Goal: Find specific page/section: Find specific page/section

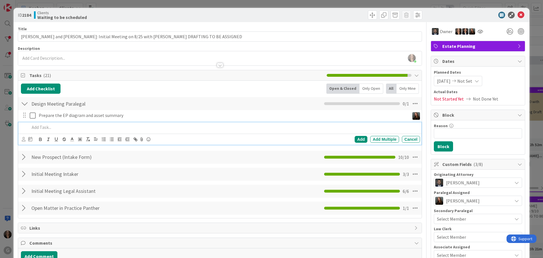
scroll to position [85, 0]
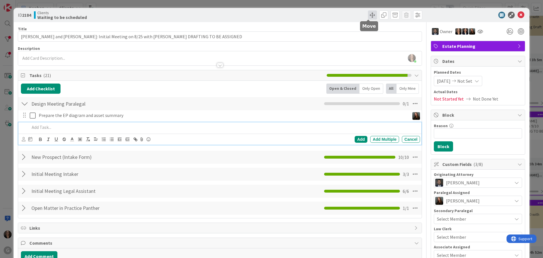
click at [368, 14] on span at bounding box center [372, 14] width 9 height 9
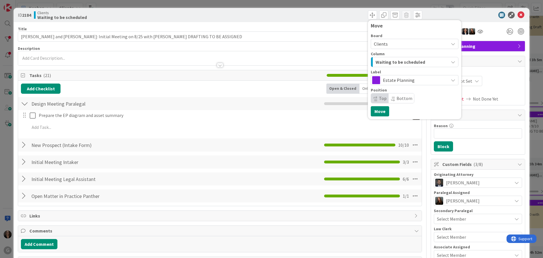
click at [27, 57] on div "Michelle Wilson joined 1 hr 39 m ago" at bounding box center [220, 58] width 404 height 14
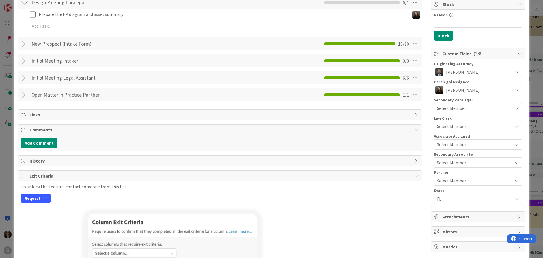
scroll to position [0, 0]
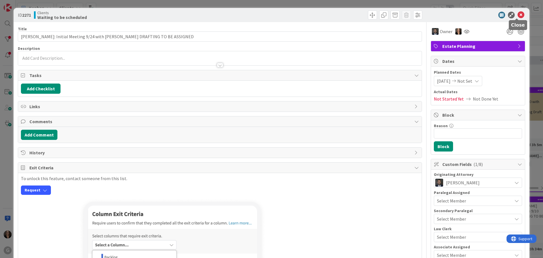
click at [518, 14] on icon at bounding box center [521, 15] width 7 height 7
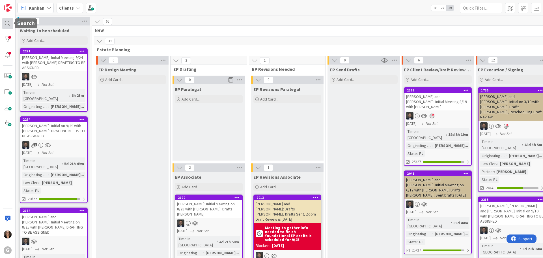
click at [8, 23] on div at bounding box center [7, 23] width 11 height 11
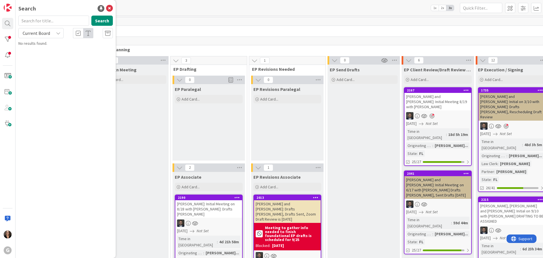
click at [27, 22] on input "text" at bounding box center [53, 21] width 71 height 10
type input "[PERSON_NAME]"
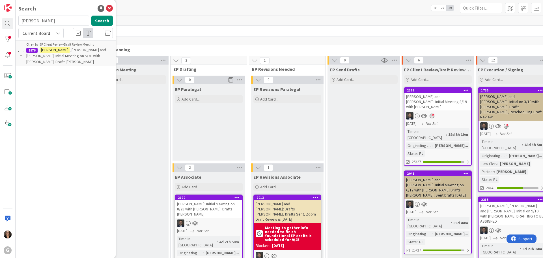
click at [79, 51] on span ", [PERSON_NAME] and [PERSON_NAME]: Initial Meeting on 5/30 with [PERSON_NAME]: …" at bounding box center [66, 55] width 80 height 17
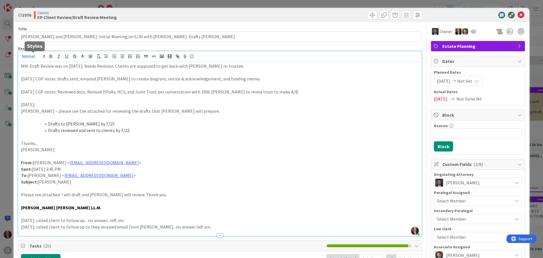
click at [20, 57] on div "[PERSON_NAME] joined 2 m ago MW: Draft Review was on [DATE]. Needs Revision. Cl…" at bounding box center [220, 143] width 404 height 184
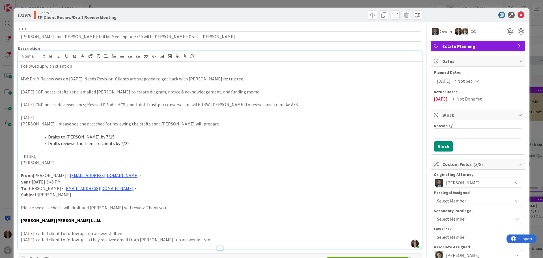
click at [22, 66] on p "Followed up with client on" at bounding box center [220, 66] width 398 height 7
click at [79, 66] on p "MW: Followed up with client on" at bounding box center [220, 66] width 398 height 7
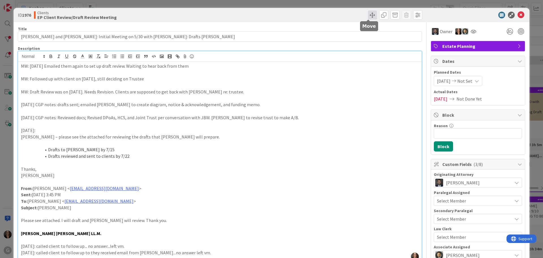
click at [369, 14] on span at bounding box center [372, 14] width 9 height 9
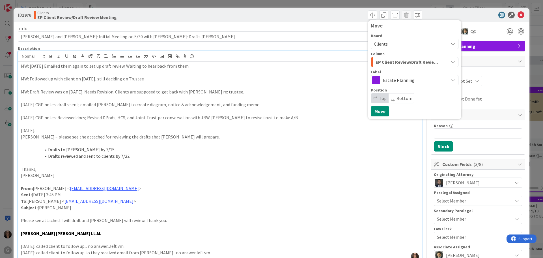
click at [324, 92] on p "MW: Draft Review was on [DATE]. Needs Revision. Clients are supposed to get bac…" at bounding box center [220, 92] width 398 height 7
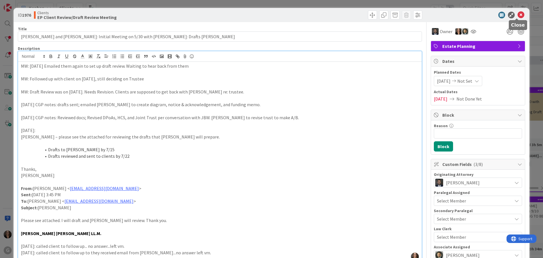
click at [518, 14] on icon at bounding box center [521, 15] width 7 height 7
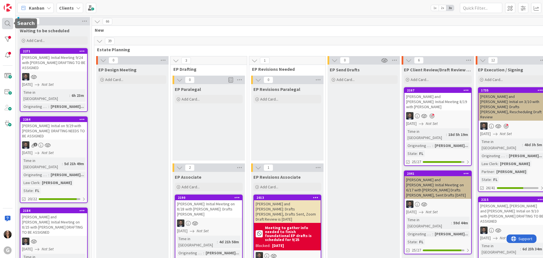
click at [7, 24] on div at bounding box center [7, 23] width 11 height 11
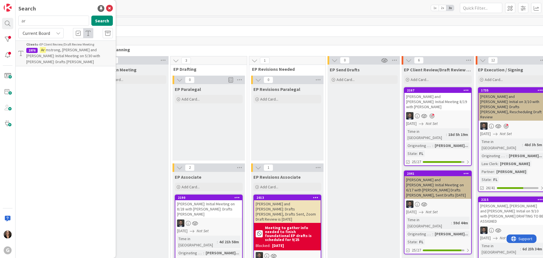
type input "a"
type input "[PERSON_NAME]"
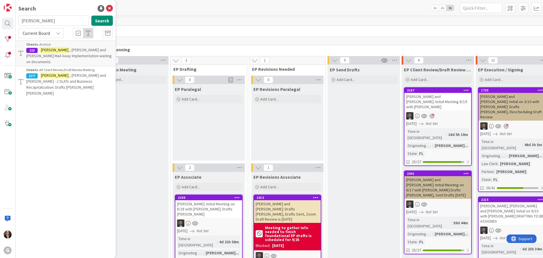
click at [51, 67] on div "Clients › AP Client Review/Draft Review Meeting" at bounding box center [69, 69] width 87 height 5
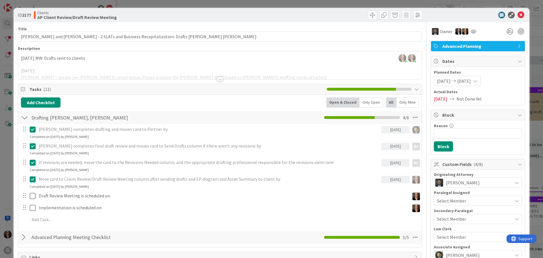
click at [21, 57] on div "[PERSON_NAME] just joined [PERSON_NAME] joined 2 hrs 24 m ago [DATE] MW: Drafts…" at bounding box center [220, 65] width 404 height 28
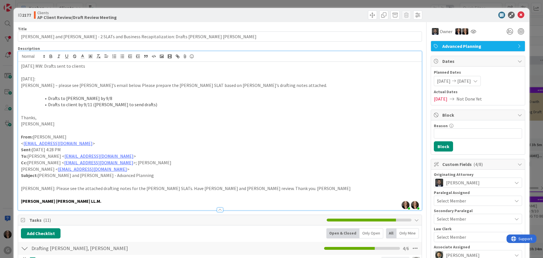
click at [20, 66] on div "[DATE] MW: Drafts sent to clients [DATE]: [PERSON_NAME] – please see [PERSON_NA…" at bounding box center [220, 136] width 404 height 148
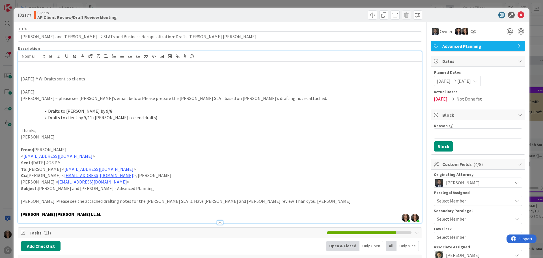
click at [25, 68] on p at bounding box center [220, 66] width 398 height 7
click at [35, 65] on p "[DATE]" at bounding box center [220, 66] width 398 height 7
click at [22, 74] on p at bounding box center [220, 72] width 398 height 7
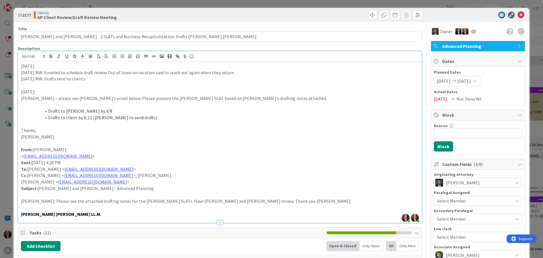
click at [36, 66] on p "[DATE]" at bounding box center [220, 66] width 398 height 7
click at [370, 13] on span at bounding box center [372, 14] width 9 height 9
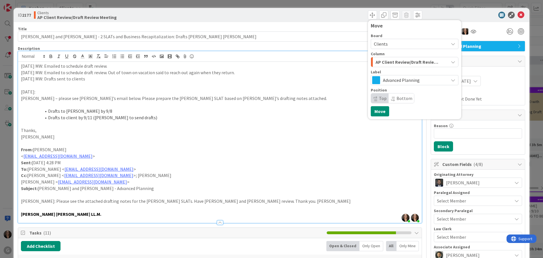
click at [451, 61] on icon "button" at bounding box center [453, 62] width 5 height 5
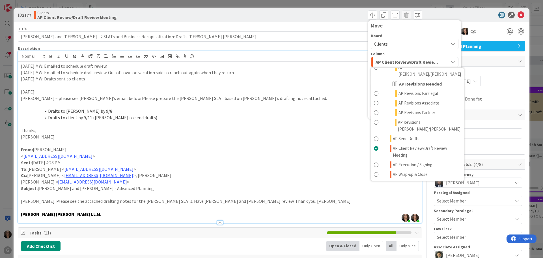
scroll to position [283, 0]
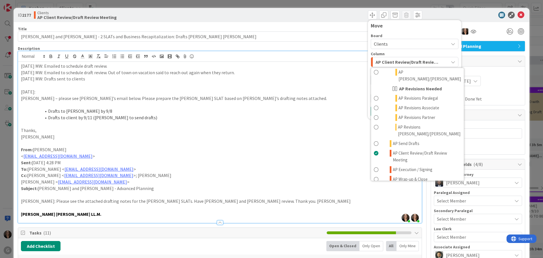
click at [303, 102] on p at bounding box center [220, 104] width 398 height 7
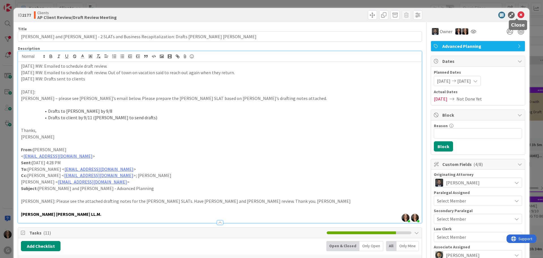
click at [518, 13] on icon at bounding box center [521, 15] width 7 height 7
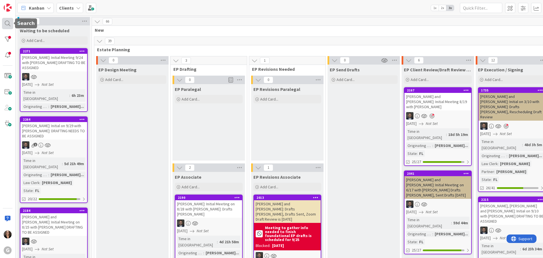
drag, startPoint x: 6, startPoint y: 22, endPoint x: 10, endPoint y: 23, distance: 4.0
click at [6, 23] on div at bounding box center [7, 23] width 11 height 11
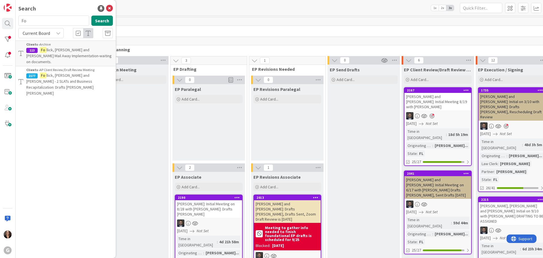
type input "F"
type input "Knight"
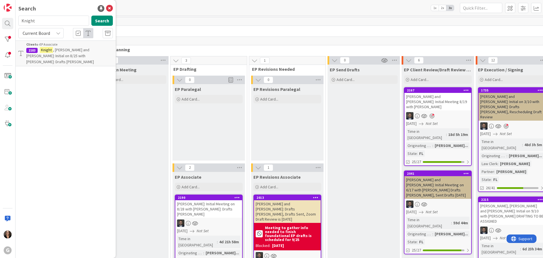
click at [66, 51] on span ", [PERSON_NAME] and [PERSON_NAME]: Initial on 8/25 with [PERSON_NAME]: Drafts […" at bounding box center [60, 55] width 68 height 17
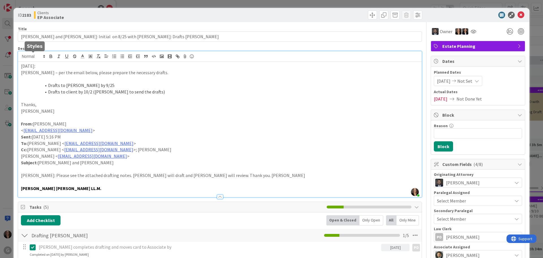
click at [45, 58] on div "[PERSON_NAME] just joined [DATE]: [PERSON_NAME] – per the email below, please p…" at bounding box center [220, 124] width 404 height 146
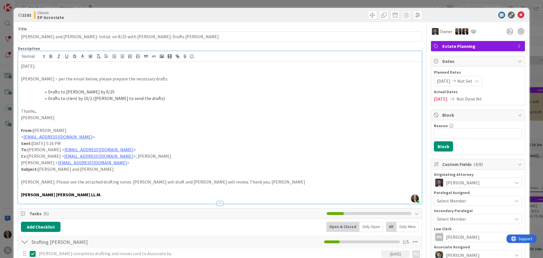
click at [43, 66] on p "[DATE]:" at bounding box center [220, 66] width 398 height 7
click at [39, 65] on p "[DATE]:" at bounding box center [220, 66] width 398 height 7
click at [368, 14] on span at bounding box center [372, 14] width 9 height 9
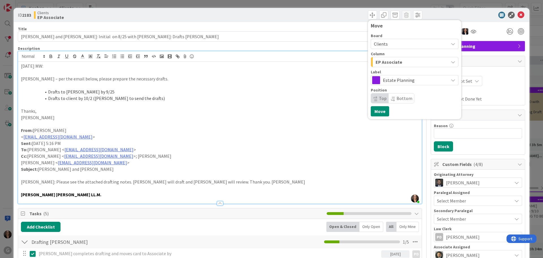
click at [317, 137] on p "< [EMAIL_ADDRESS][DOMAIN_NAME] >" at bounding box center [220, 136] width 398 height 7
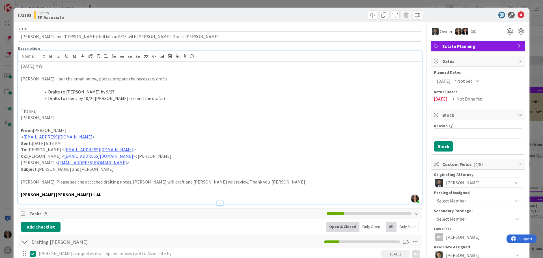
click at [51, 67] on p "[DATE] MW:" at bounding box center [220, 66] width 398 height 7
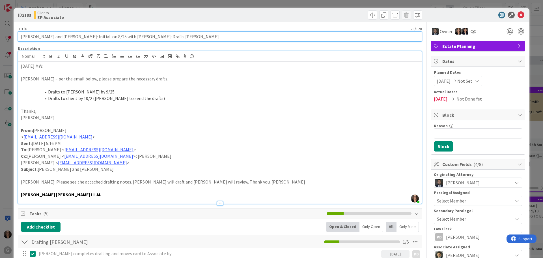
click at [164, 38] on input "[PERSON_NAME] and [PERSON_NAME]: Initial on 8/25 with [PERSON_NAME]: Drafts [PE…" at bounding box center [220, 36] width 404 height 10
type input "[PERSON_NAME] and [PERSON_NAME]: Initial on 8/25 with [PERSON_NAME]: Drafts [PE…"
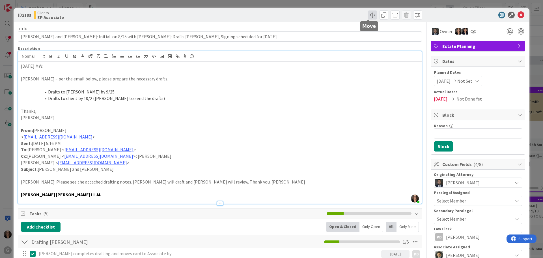
click at [368, 15] on span at bounding box center [372, 14] width 9 height 9
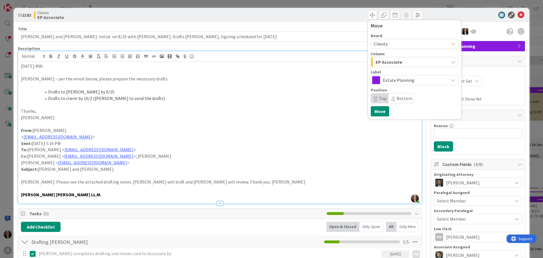
click at [250, 92] on li "Drafts to [PERSON_NAME] by 9/25" at bounding box center [223, 92] width 391 height 7
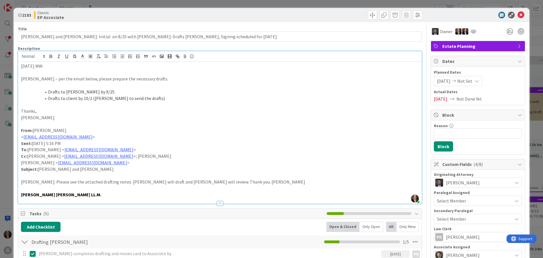
click at [50, 66] on p "[DATE] MW:" at bounding box center [220, 66] width 398 height 7
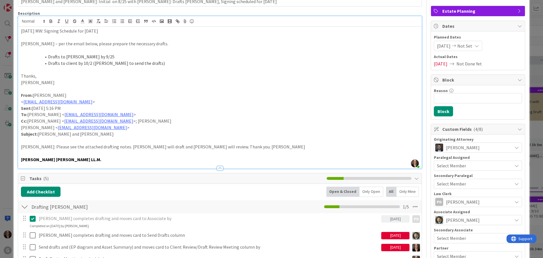
scroll to position [85, 0]
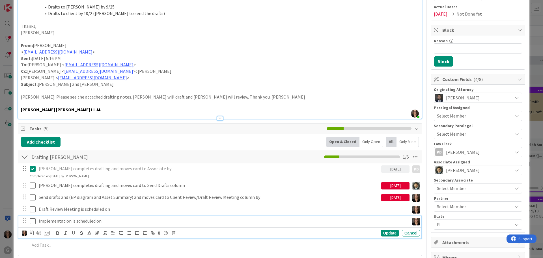
click at [102, 222] on p "Implementation is scheduled on" at bounding box center [223, 220] width 368 height 7
click at [30, 232] on icon at bounding box center [32, 232] width 4 height 5
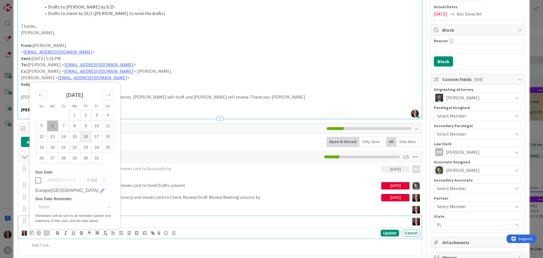
click at [88, 136] on td "16" at bounding box center [85, 136] width 11 height 11
type input "[DATE]"
click at [169, 174] on div "[PERSON_NAME] completes drafting and moves card to Associate by [DATE] PD PD Up…" at bounding box center [219, 170] width 403 height 15
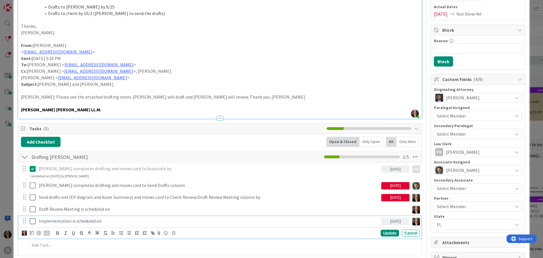
click at [32, 221] on icon at bounding box center [33, 220] width 6 height 7
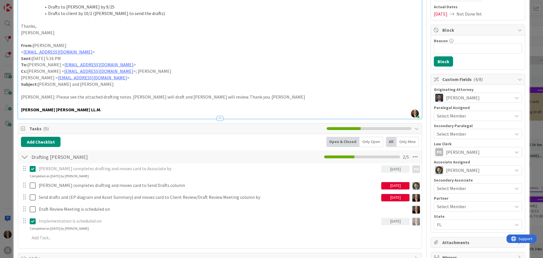
click at [102, 223] on p "Implementation is scheduled on" at bounding box center [209, 220] width 340 height 7
drag, startPoint x: 101, startPoint y: 220, endPoint x: 99, endPoint y: 223, distance: 3.2
click at [101, 221] on p "Implementation is scheduled on" at bounding box center [209, 220] width 340 height 7
click at [34, 222] on icon at bounding box center [33, 220] width 6 height 7
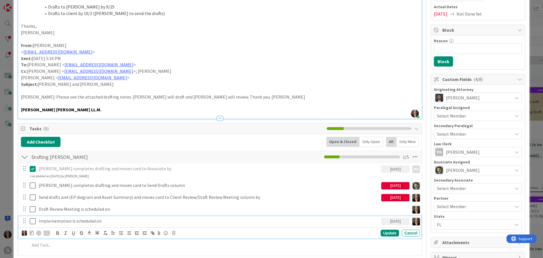
click at [102, 222] on p "Implementation is scheduled on" at bounding box center [209, 220] width 340 height 7
click at [237, 178] on div "[PERSON_NAME] completes drafting and moves card to Associate by [DATE] PD PD Up…" at bounding box center [219, 170] width 403 height 15
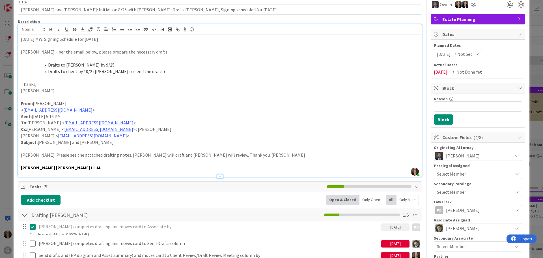
scroll to position [0, 0]
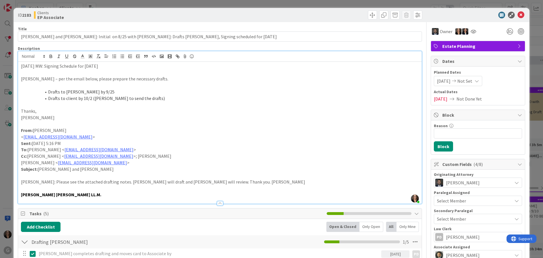
click at [472, 82] on span "Not Set" at bounding box center [464, 80] width 15 height 7
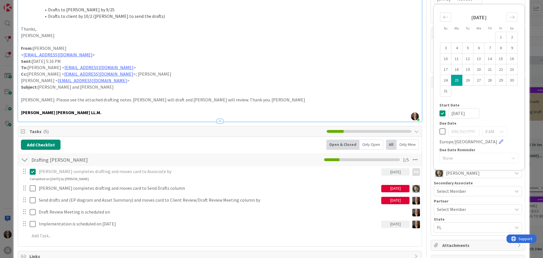
scroll to position [85, 0]
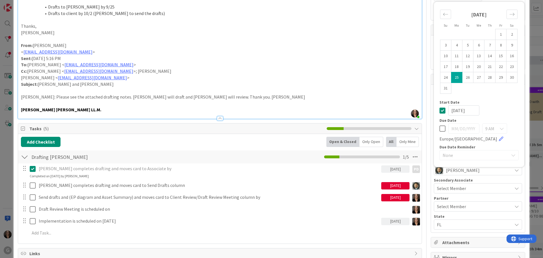
click at [439, 129] on icon at bounding box center [442, 128] width 6 height 7
click at [452, 130] on input "[DATE]" at bounding box center [463, 128] width 31 height 10
type input "[DATE]"
click at [494, 108] on div "[DATE]" at bounding box center [478, 110] width 79 height 10
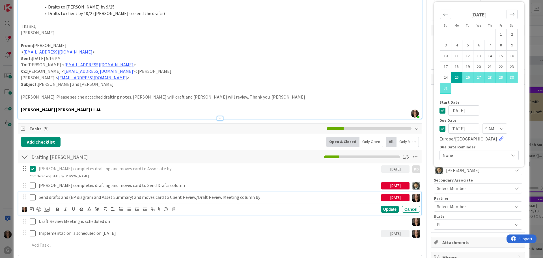
click at [306, 197] on p "Send drafts and (EP diagram and Asset Summary) and moves card to Client Review/…" at bounding box center [209, 197] width 340 height 7
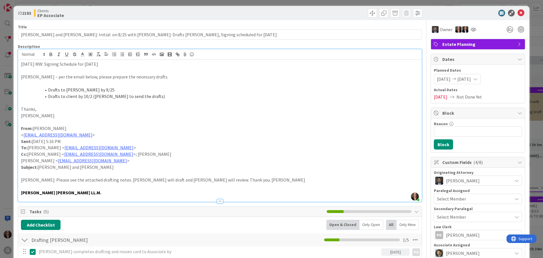
scroll to position [0, 0]
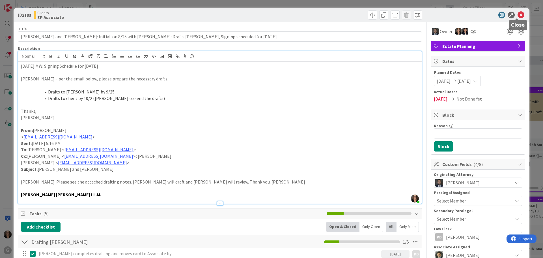
click at [518, 15] on icon at bounding box center [521, 15] width 7 height 7
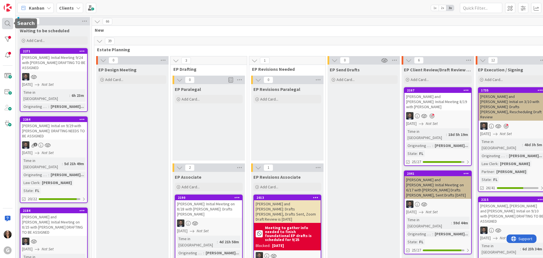
click at [7, 22] on div at bounding box center [7, 23] width 11 height 11
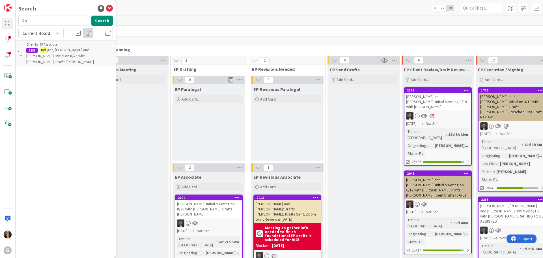
type input "K"
type input "[PERSON_NAME]"
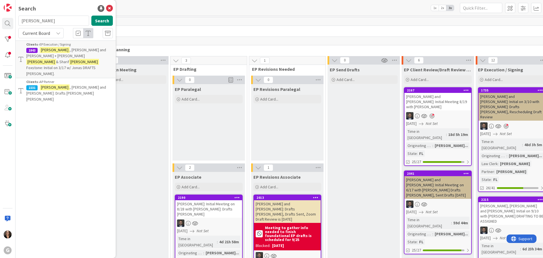
click at [71, 85] on span ", [PERSON_NAME] and [PERSON_NAME]: Drafts [PERSON_NAME] [PERSON_NAME]" at bounding box center [66, 93] width 80 height 17
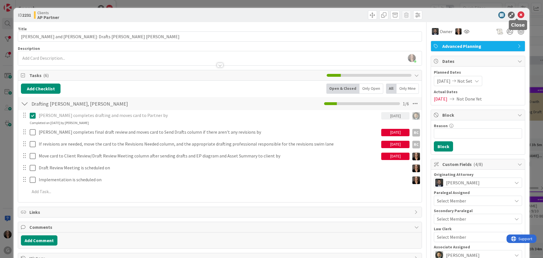
click at [518, 14] on icon at bounding box center [521, 15] width 7 height 7
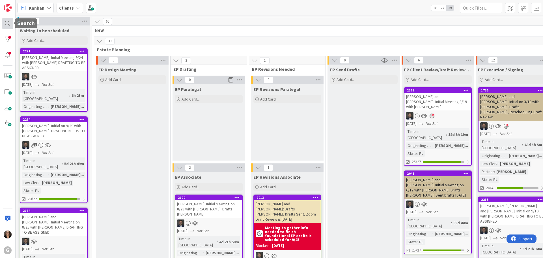
click at [7, 23] on div at bounding box center [7, 23] width 11 height 11
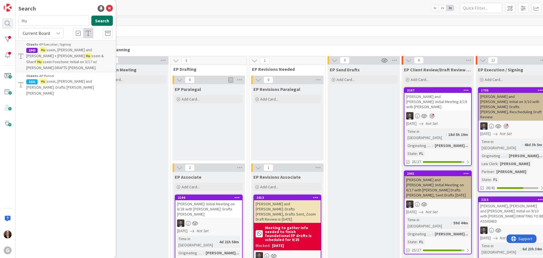
type input "H"
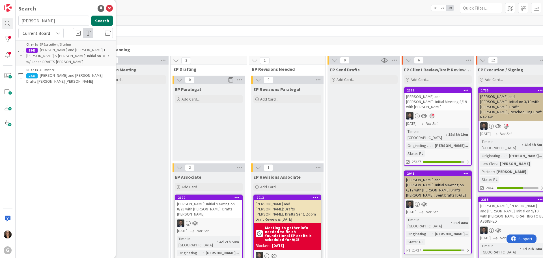
type input "[PERSON_NAME]"
click at [54, 55] on span ", [PERSON_NAME]: EP Diagram and Asset Summary Preparation [PERSON_NAME]: Drafts…" at bounding box center [65, 55] width 79 height 17
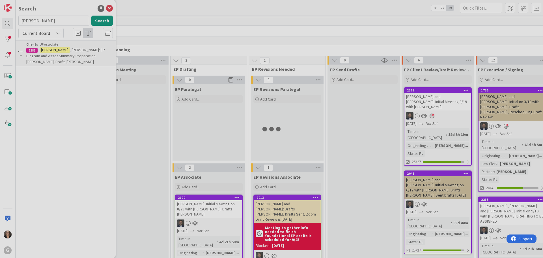
click at [54, 55] on div at bounding box center [271, 129] width 543 height 258
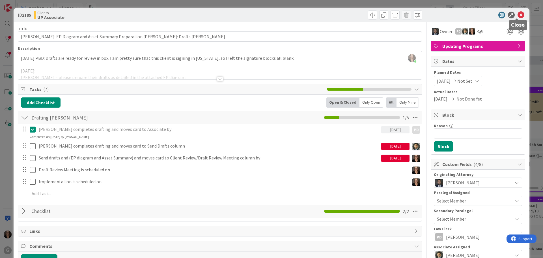
click at [518, 14] on icon at bounding box center [521, 15] width 7 height 7
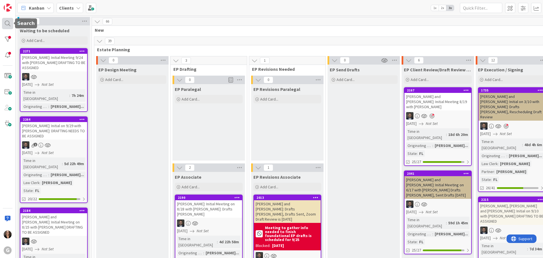
click at [9, 22] on div at bounding box center [7, 23] width 11 height 11
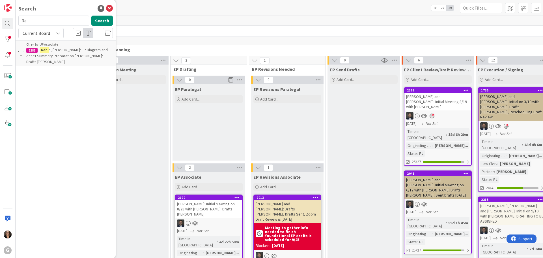
type input "R"
type input "[PERSON_NAME]"
click at [62, 51] on span ", [PERSON_NAME]: Initial Meeting on 5/27 with [PERSON_NAME]: Drafts [PERSON_NAM…" at bounding box center [67, 58] width 83 height 23
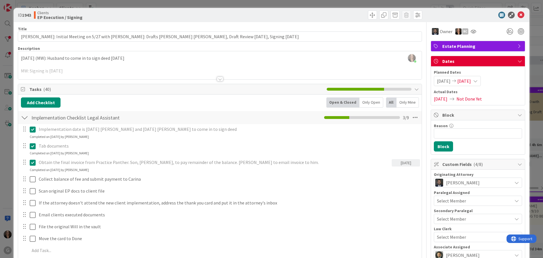
click at [471, 97] on span "Not Done Yet" at bounding box center [468, 98] width 25 height 7
click at [471, 98] on span "Not Done Yet" at bounding box center [468, 98] width 25 height 7
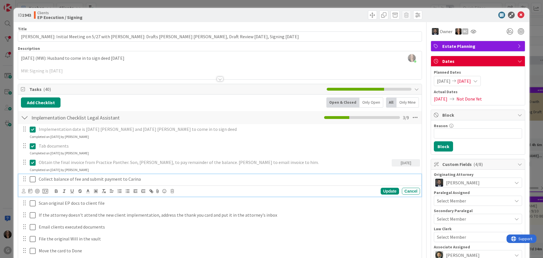
click at [34, 178] on icon at bounding box center [33, 179] width 6 height 7
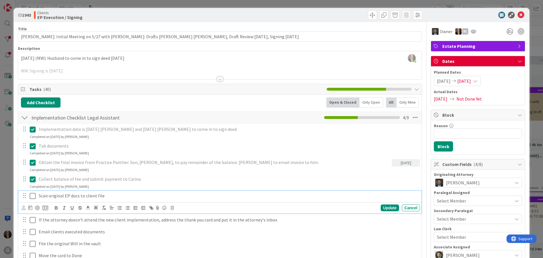
click at [33, 196] on icon at bounding box center [33, 195] width 6 height 7
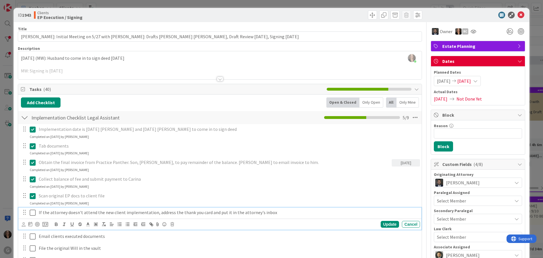
click at [32, 214] on icon at bounding box center [33, 212] width 6 height 7
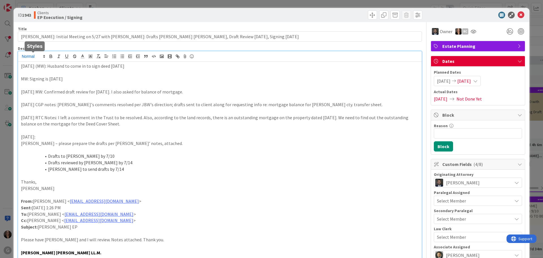
click at [20, 56] on div "[PERSON_NAME] joined 2 m ago [DATE] (MW): Husband to come in to sign deed [DATE…" at bounding box center [220, 165] width 404 height 229
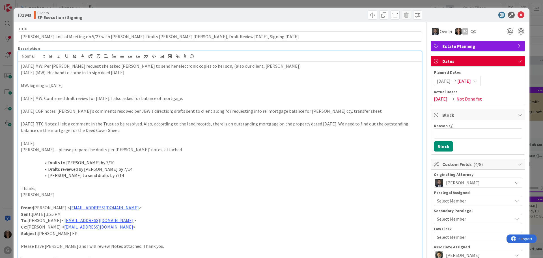
click at [58, 67] on p "[DATE] MW: Per [PERSON_NAME] request she asked [PERSON_NAME] to send her electr…" at bounding box center [220, 66] width 398 height 7
click at [59, 65] on p "[DATE] MW: Per [PERSON_NAME] request she asked [PERSON_NAME] to send her electr…" at bounding box center [220, 66] width 398 height 7
drag, startPoint x: 195, startPoint y: 65, endPoint x: 200, endPoint y: 65, distance: 4.8
click at [195, 65] on p "[DATE] MW: Per [PERSON_NAME] request she asked [PERSON_NAME] to send her electr…" at bounding box center [220, 66] width 398 height 7
drag, startPoint x: 318, startPoint y: 66, endPoint x: 339, endPoint y: 64, distance: 20.5
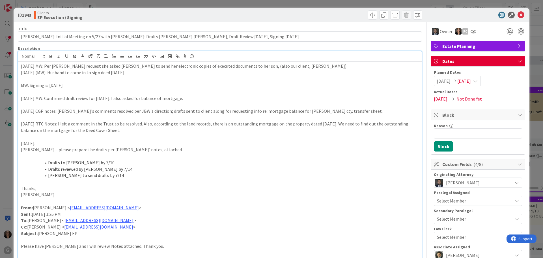
click at [318, 66] on p "[DATE] MW: Per [PERSON_NAME] request she asked [PERSON_NAME] to send her electr…" at bounding box center [220, 66] width 398 height 7
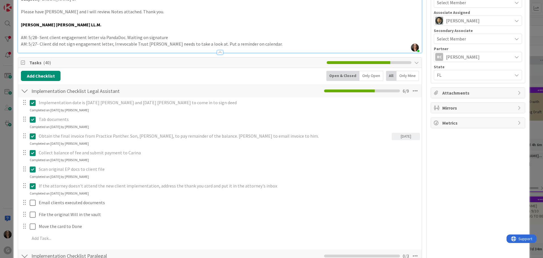
scroll to position [283, 0]
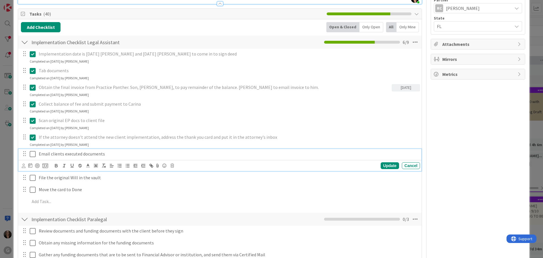
click at [33, 154] on icon at bounding box center [33, 153] width 6 height 7
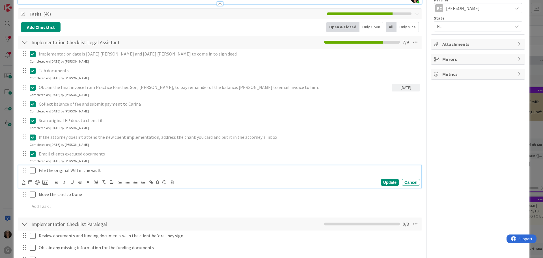
click at [32, 170] on icon at bounding box center [33, 170] width 6 height 7
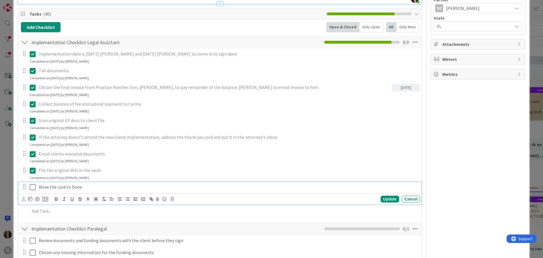
click at [34, 188] on icon at bounding box center [33, 187] width 6 height 7
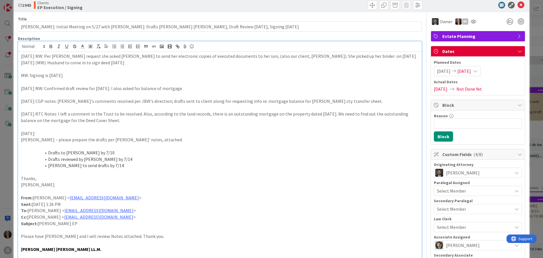
scroll to position [0, 0]
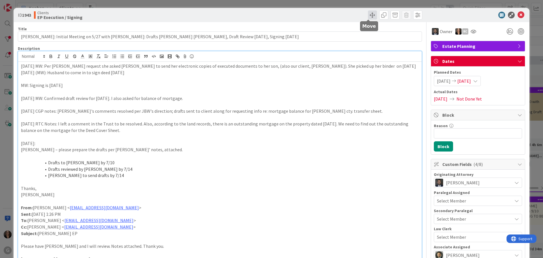
click at [368, 15] on span at bounding box center [372, 14] width 9 height 9
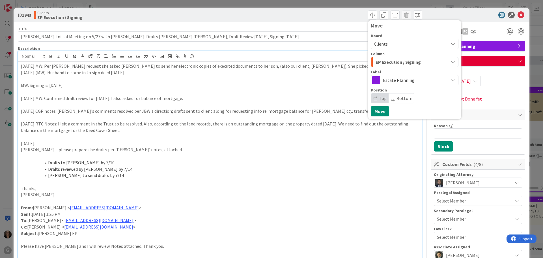
click at [451, 62] on icon "button" at bounding box center [453, 62] width 5 height 5
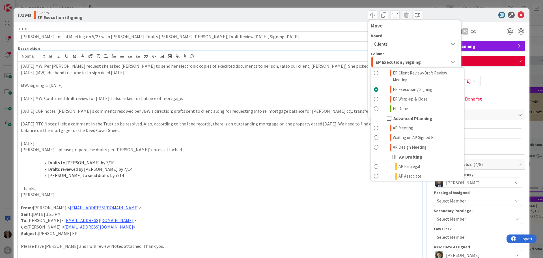
scroll to position [113, 0]
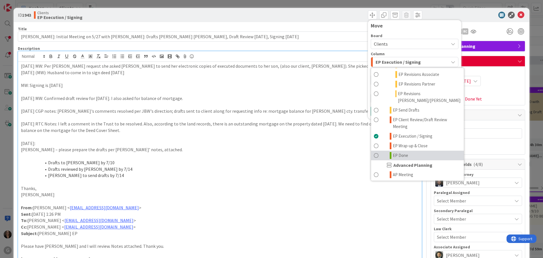
click at [374, 152] on span at bounding box center [376, 155] width 5 height 7
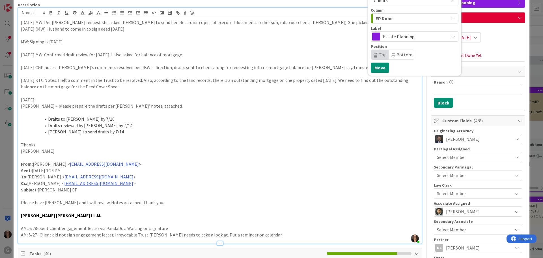
scroll to position [0, 0]
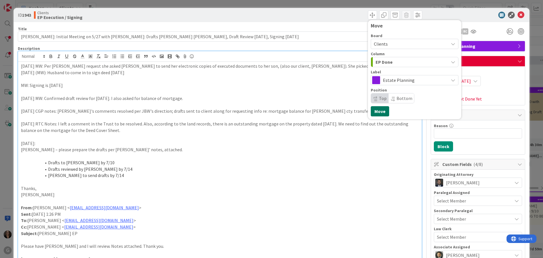
click at [377, 111] on button "Move" at bounding box center [380, 111] width 18 height 10
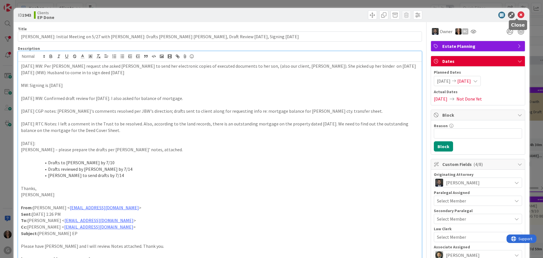
click at [518, 14] on icon at bounding box center [521, 15] width 7 height 7
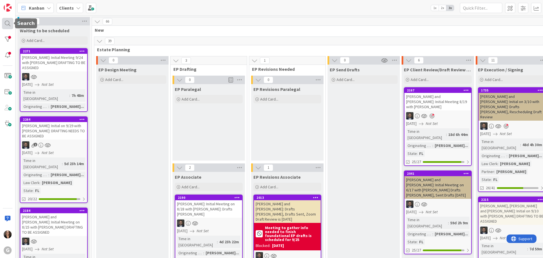
click at [7, 23] on div at bounding box center [7, 23] width 11 height 11
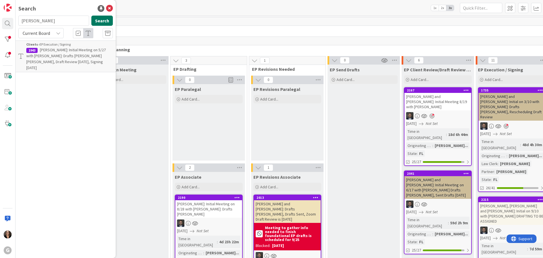
type input "[PERSON_NAME]"
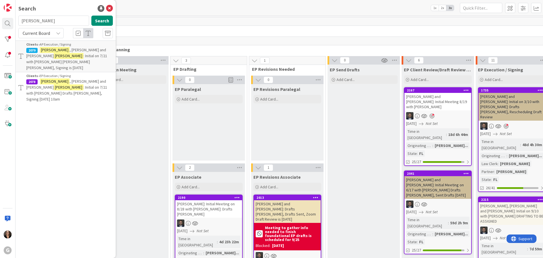
click at [68, 54] on span ": Initial on 7/21 with [PERSON_NAME] [PERSON_NAME] [PERSON_NAME], Signing is [D…" at bounding box center [66, 61] width 81 height 17
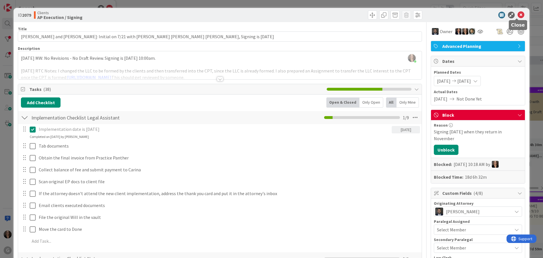
click at [518, 14] on icon at bounding box center [521, 15] width 7 height 7
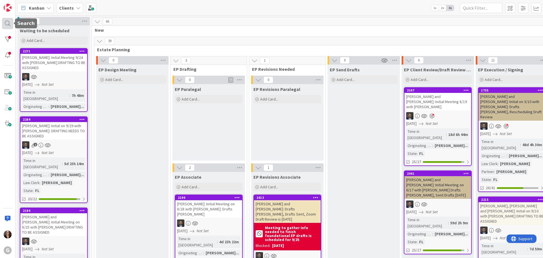
click at [7, 22] on div at bounding box center [7, 23] width 11 height 11
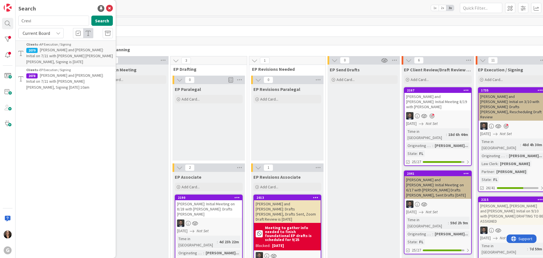
type input "Crevi"
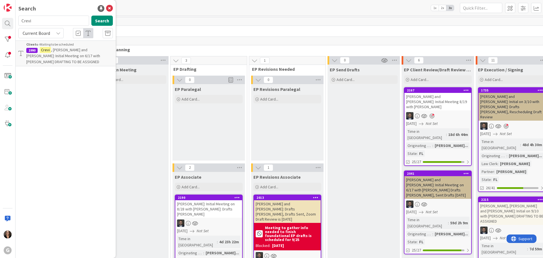
click at [49, 55] on span ", [PERSON_NAME] and [PERSON_NAME]: Initial Meeting on 6/17 with [PERSON_NAME] D…" at bounding box center [63, 55] width 74 height 17
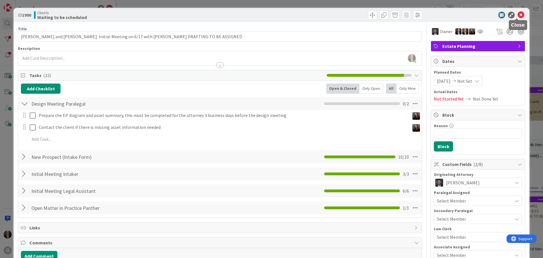
click at [518, 14] on icon at bounding box center [521, 15] width 7 height 7
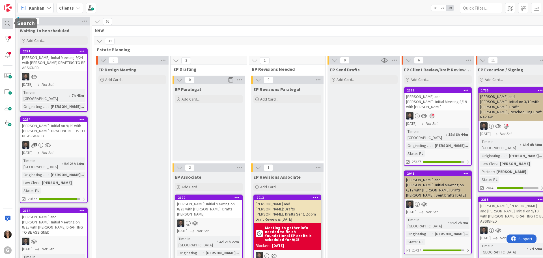
click at [7, 24] on div at bounding box center [7, 23] width 11 height 11
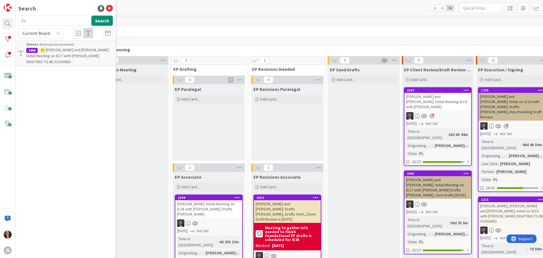
type input "C"
type input "[PERSON_NAME]"
click at [100, 19] on button "Search" at bounding box center [101, 21] width 21 height 10
click at [64, 49] on span ", [PERSON_NAME] to Draft the SLAT and [PERSON_NAME] to review." at bounding box center [69, 52] width 86 height 11
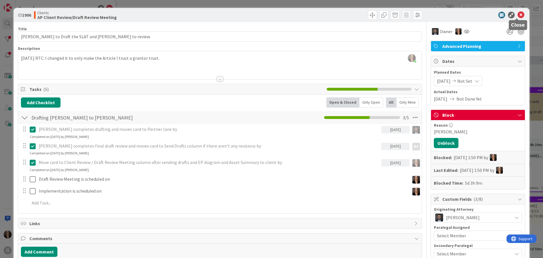
click at [518, 14] on icon at bounding box center [521, 15] width 7 height 7
